Goal: Subscribe to service/newsletter

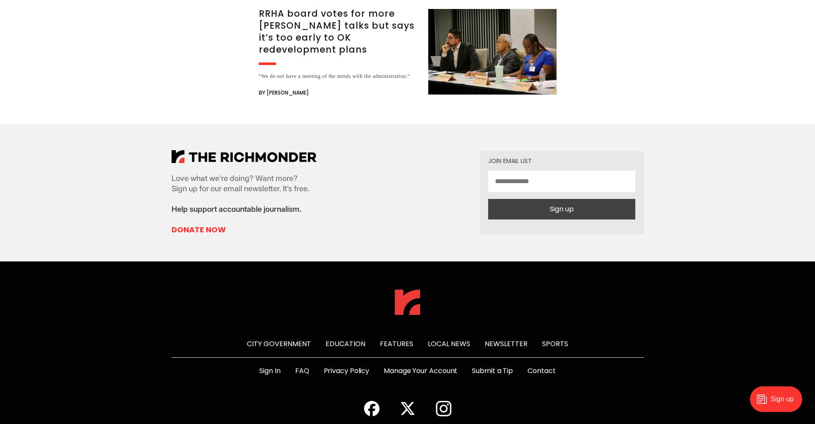
scroll to position [1792, 0]
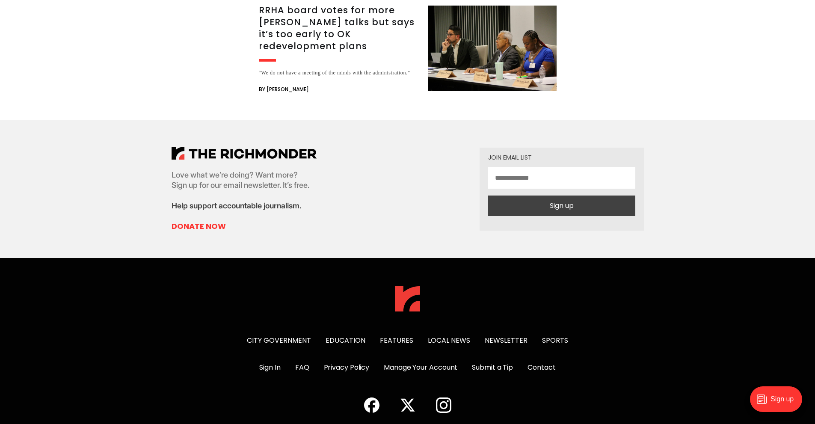
click at [593, 167] on input "email" at bounding box center [561, 177] width 147 height 21
type input "**********"
click at [552, 195] on button "Sign up" at bounding box center [561, 205] width 147 height 21
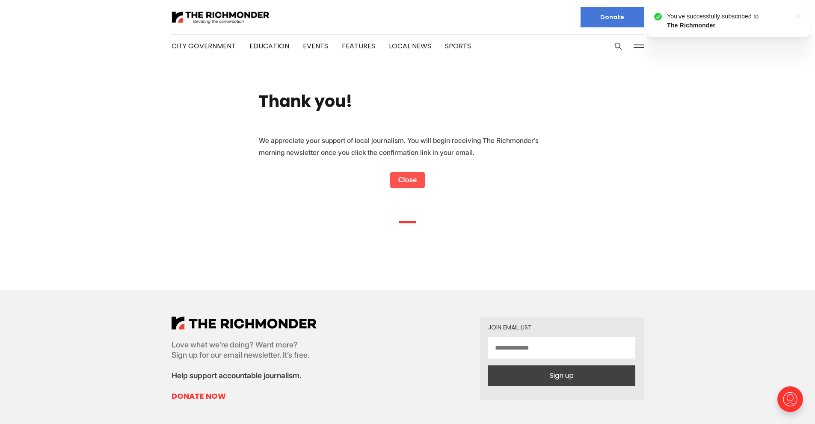
click at [407, 180] on link "Close" at bounding box center [407, 180] width 35 height 16
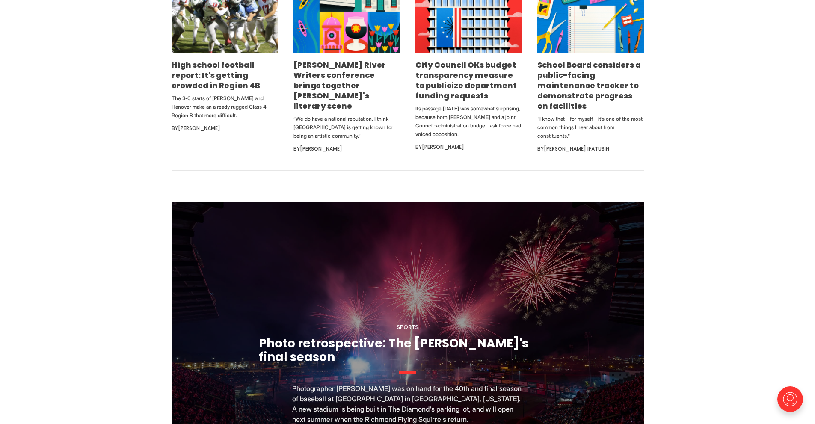
scroll to position [599, 0]
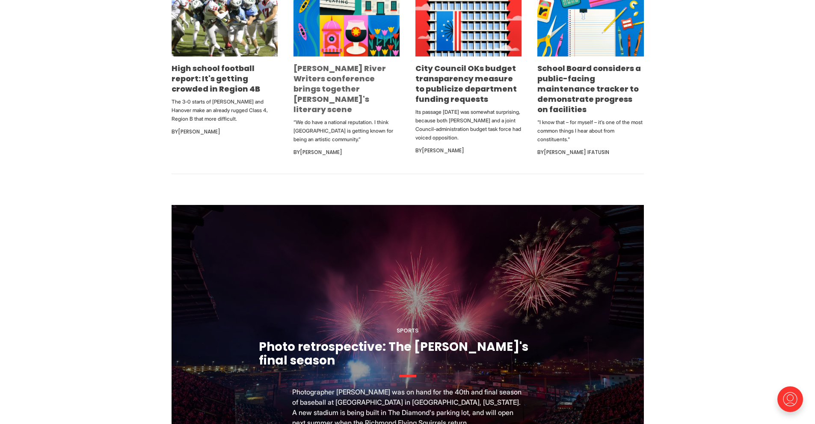
click at [316, 95] on link "[PERSON_NAME] River Writers conference brings together [PERSON_NAME]'s literary…" at bounding box center [339, 89] width 92 height 52
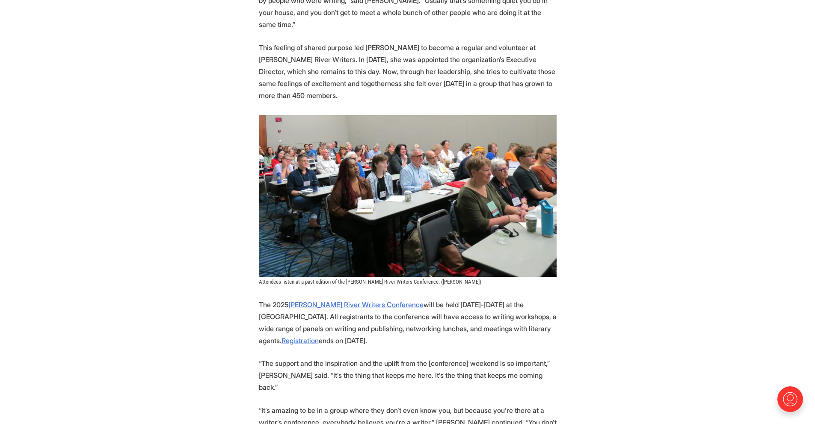
scroll to position [513, 0]
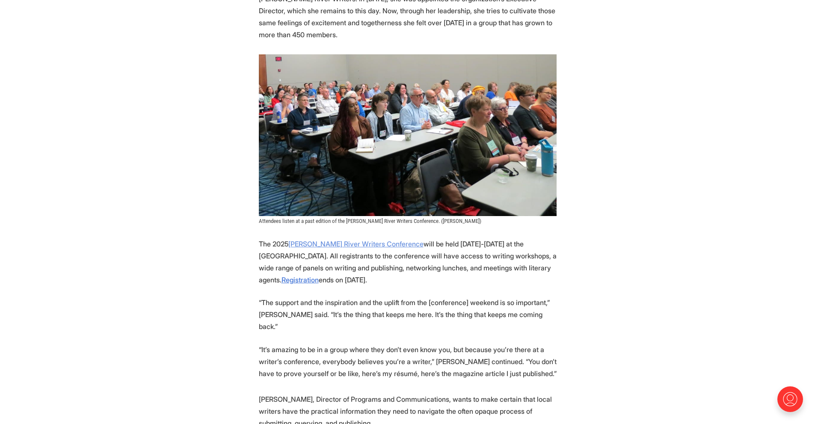
click at [330, 240] on link "[PERSON_NAME] River Writers Conference" at bounding box center [355, 244] width 135 height 9
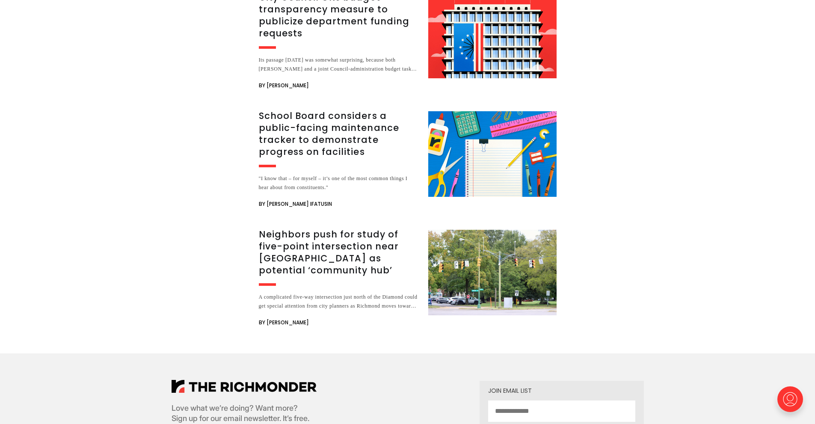
scroll to position [2780, 0]
